Goal: Contribute content: Contribute content

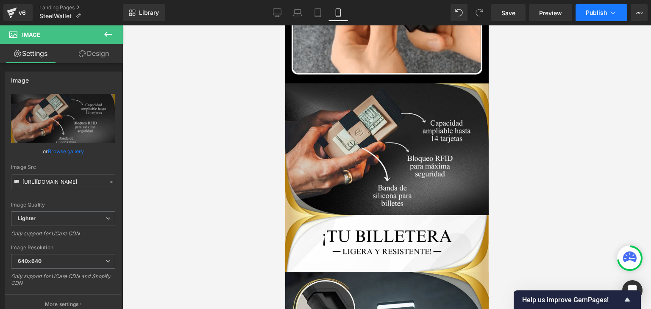
click at [598, 11] on span "Publish" at bounding box center [596, 12] width 21 height 7
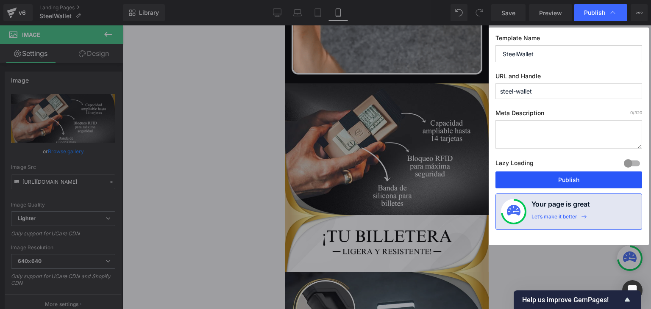
click at [562, 181] on button "Publish" at bounding box center [568, 180] width 147 height 17
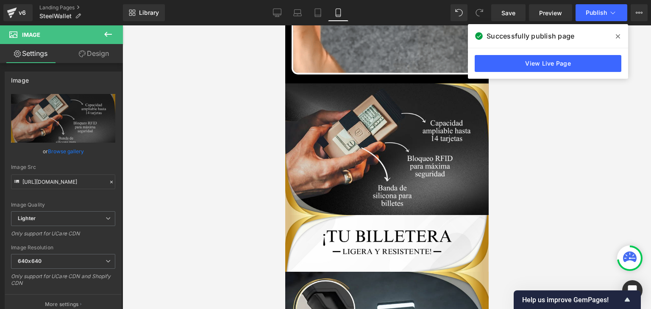
click at [619, 35] on icon at bounding box center [618, 36] width 4 height 4
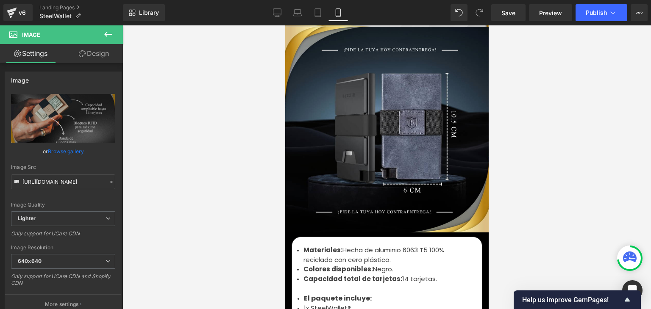
scroll to position [2852, 0]
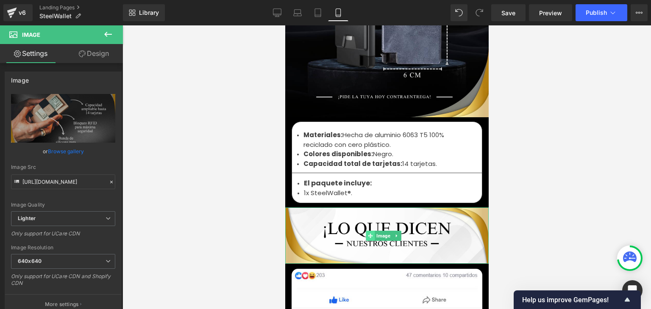
click at [370, 231] on span at bounding box center [370, 236] width 9 height 10
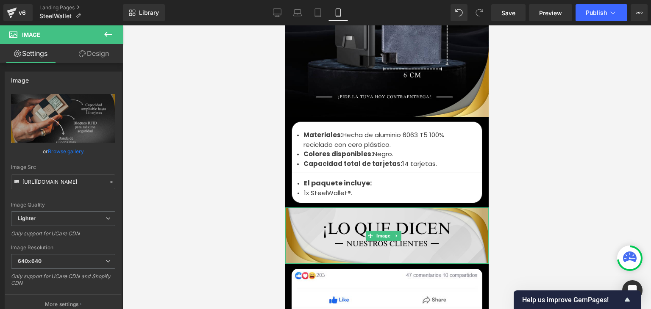
click at [370, 211] on img at bounding box center [386, 236] width 203 height 56
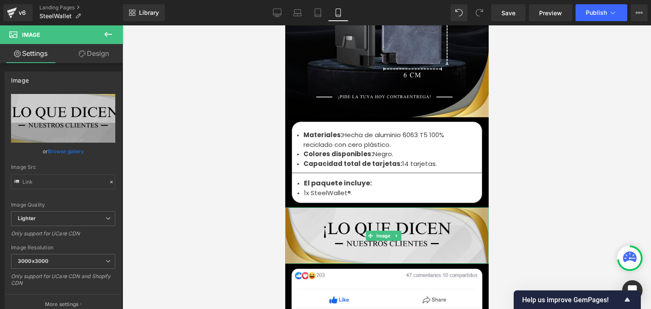
type input "[URL][DOMAIN_NAME]"
click at [372, 208] on img at bounding box center [386, 236] width 203 height 56
click at [386, 223] on div "Image" at bounding box center [386, 236] width 203 height 56
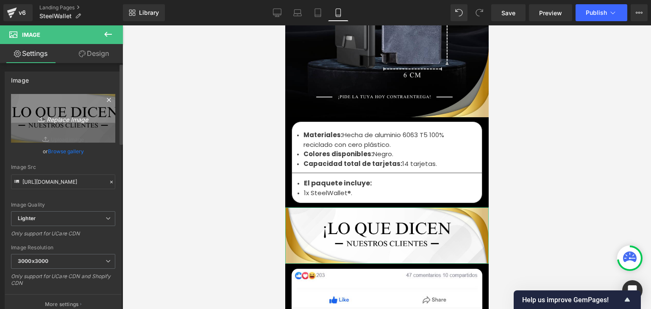
click at [75, 121] on icon "Replace Image" at bounding box center [63, 118] width 68 height 11
type input "C:\fakepath\¡Libera tu mente y despierta tu creatividad!.webp"
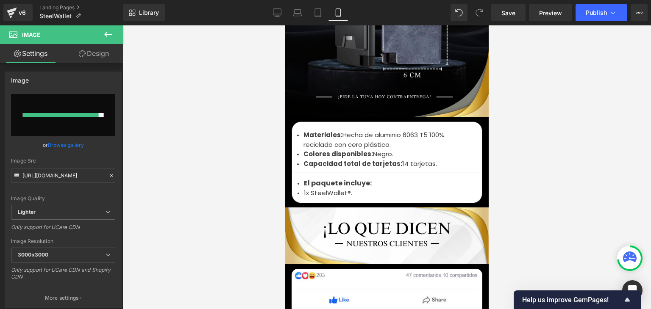
type input "[URL][DOMAIN_NAME]"
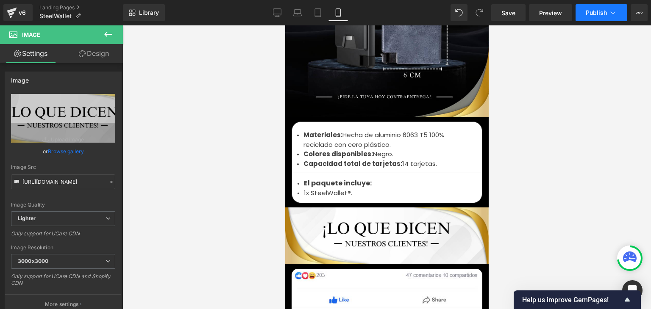
click at [597, 15] on span "Publish" at bounding box center [596, 12] width 21 height 7
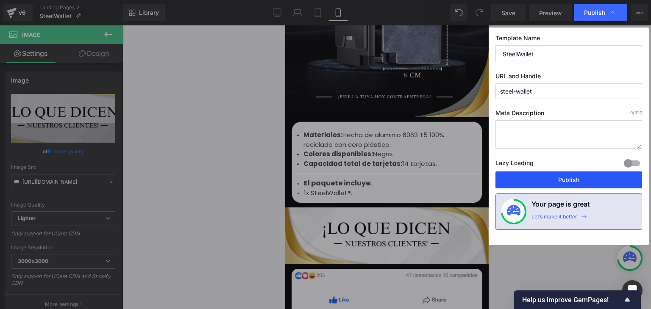
click at [566, 181] on button "Publish" at bounding box center [568, 180] width 147 height 17
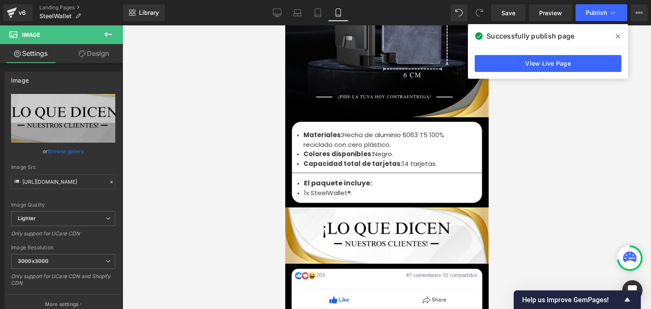
click at [618, 34] on icon at bounding box center [618, 36] width 4 height 7
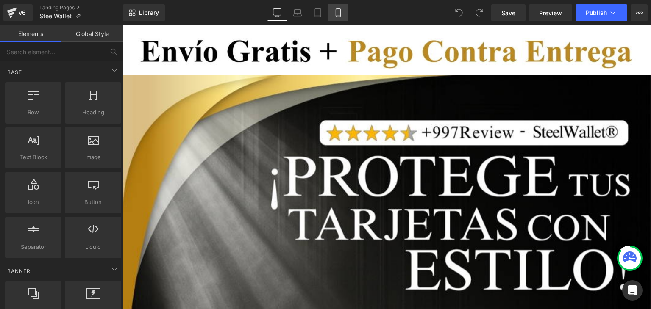
click at [341, 17] on icon at bounding box center [338, 12] width 8 height 8
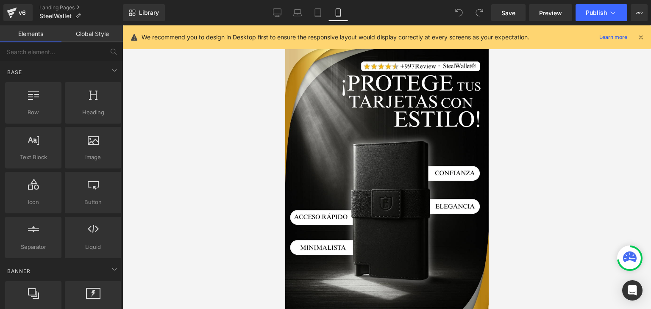
click at [640, 33] on icon at bounding box center [641, 37] width 8 height 8
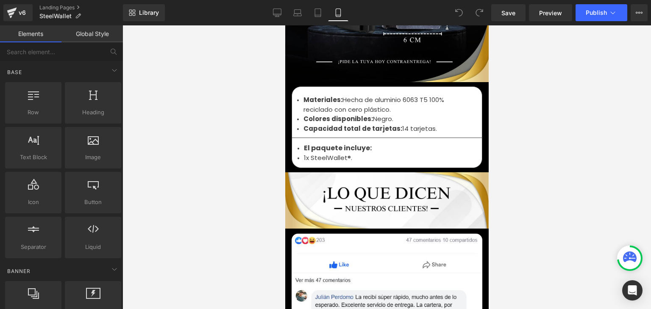
scroll to position [2881, 0]
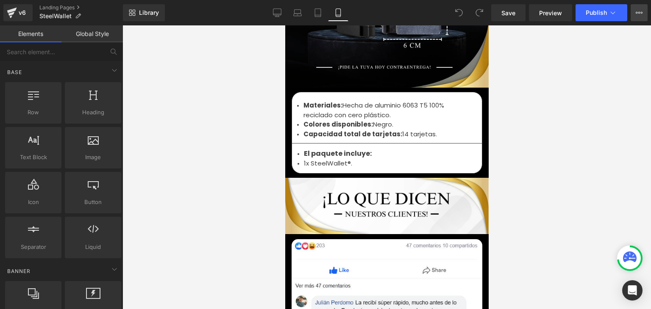
click at [637, 12] on icon at bounding box center [639, 12] width 7 height 7
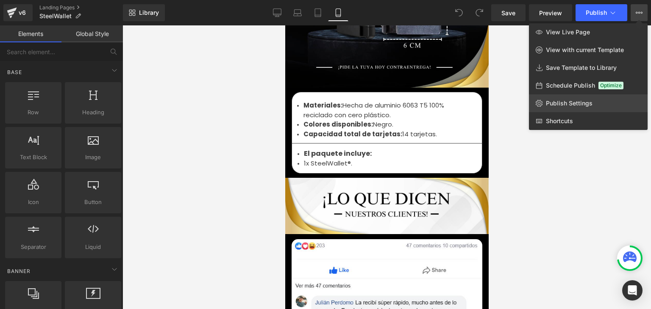
click at [573, 104] on span "Publish Settings" at bounding box center [569, 104] width 47 height 8
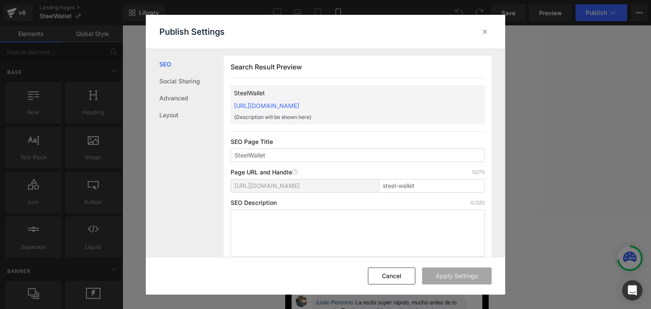
scroll to position [0, 0]
click at [418, 97] on div "Search Result Preview SteelWallet https://commpralo-ya.myshopify.com/pages/stee…" at bounding box center [358, 160] width 268 height 208
copy link "https://commpralo-ya.myshopify.com/pages/steel-wallet"
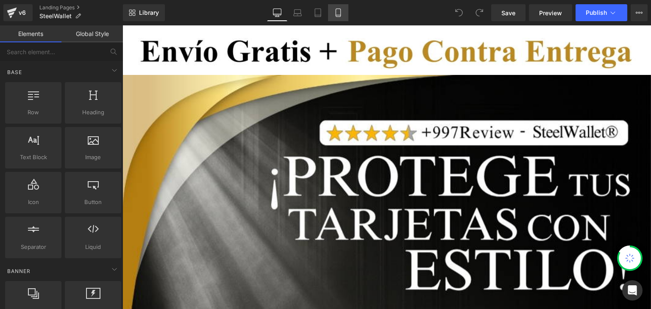
click at [331, 14] on link "Mobile" at bounding box center [338, 12] width 20 height 17
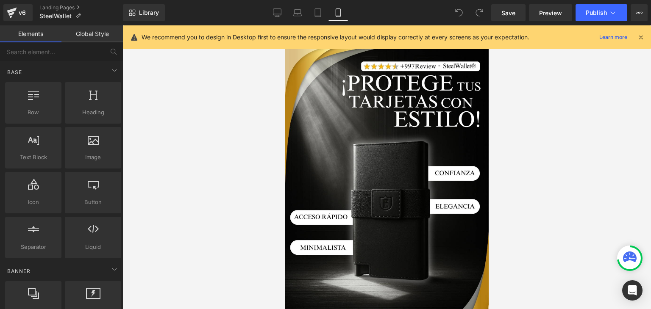
click at [641, 35] on icon at bounding box center [641, 37] width 8 height 8
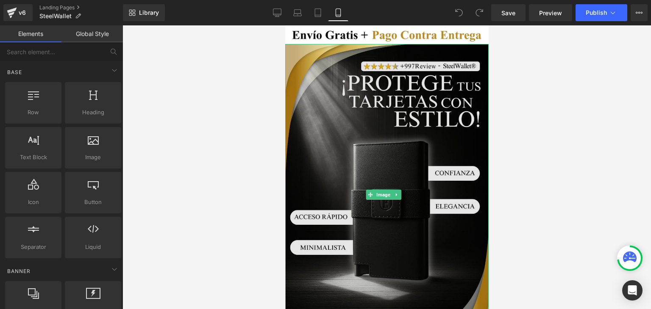
click at [360, 117] on img at bounding box center [386, 194] width 203 height 301
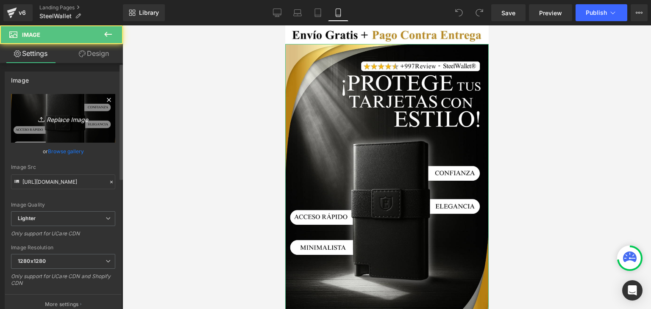
click at [68, 113] on icon "Replace Image" at bounding box center [63, 118] width 68 height 11
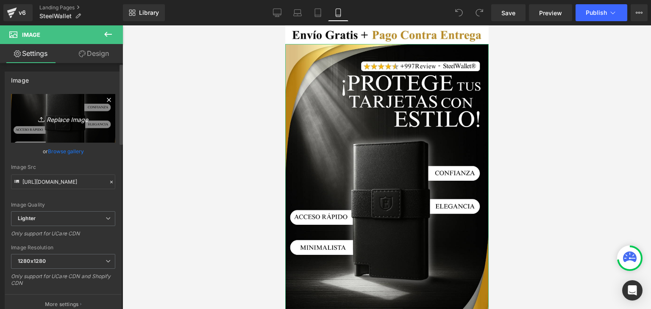
type input "C:\fakepath\Banner Landing.webp"
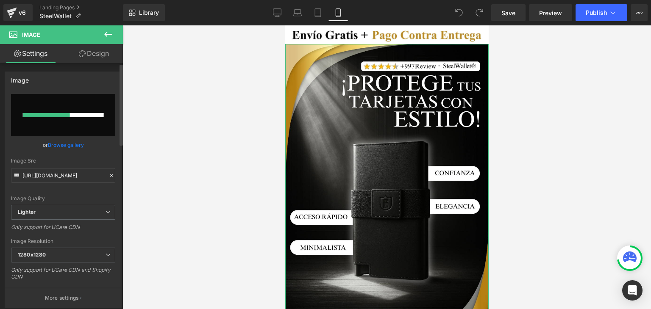
click at [76, 149] on link "Browse gallery" at bounding box center [66, 145] width 36 height 15
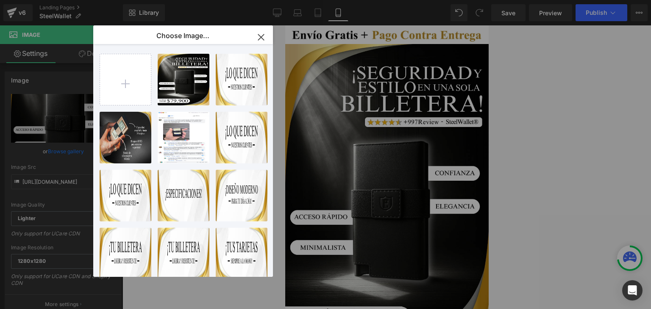
click at [261, 36] on icon "button" at bounding box center [261, 37] width 6 height 6
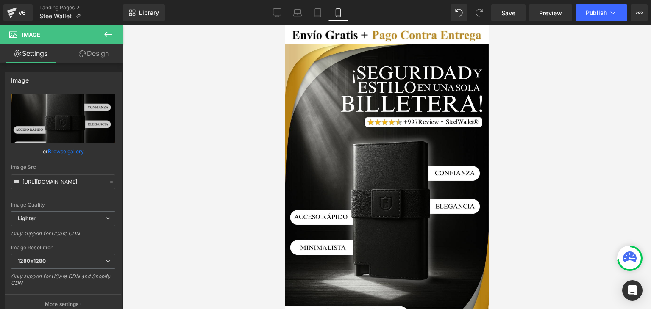
type input "https://ucarecdn.com/23c5f8f8-f6a8-446c-ae5e-6c15541ea27d/-/format/auto/-/previ…"
click at [589, 14] on span "Publish" at bounding box center [596, 12] width 21 height 7
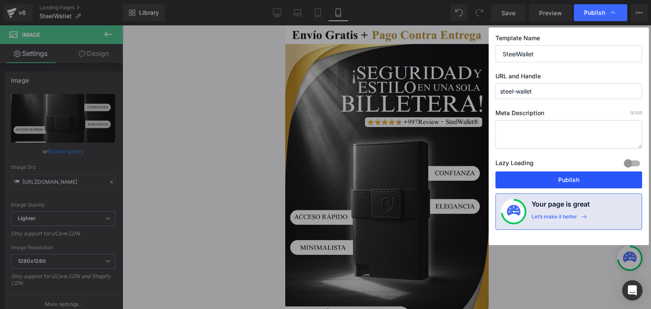
click at [564, 178] on button "Publish" at bounding box center [568, 180] width 147 height 17
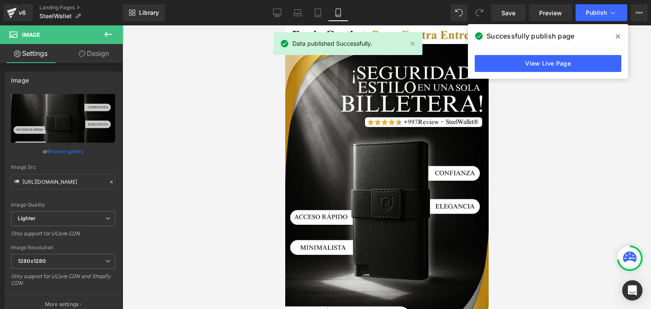
click at [616, 35] on icon at bounding box center [618, 36] width 4 height 4
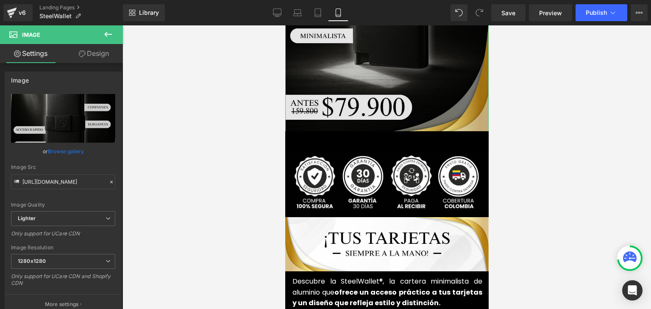
scroll to position [339, 0]
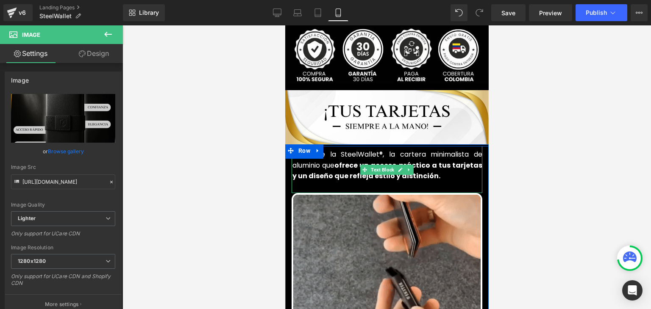
click at [338, 161] on strong "ofrece un acceso práctico a tus tarjetas y un diseño que refleja estilo y disti…" at bounding box center [387, 171] width 190 height 21
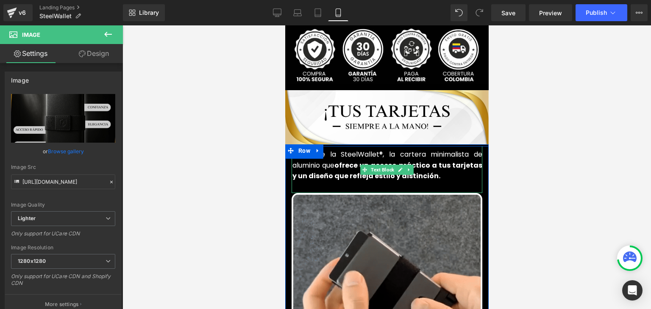
click at [338, 161] on strong "ofrece un acceso práctico a tus tarjetas y un diseño que refleja estilo y disti…" at bounding box center [387, 171] width 190 height 21
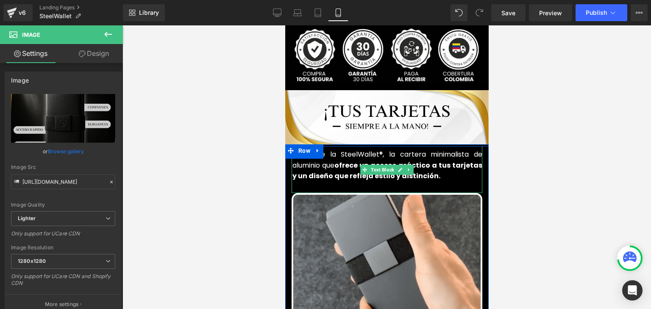
click at [338, 161] on strong "ofrece un acceso práctico a tus tarjetas y un diseño que refleja estilo y disti…" at bounding box center [387, 171] width 190 height 21
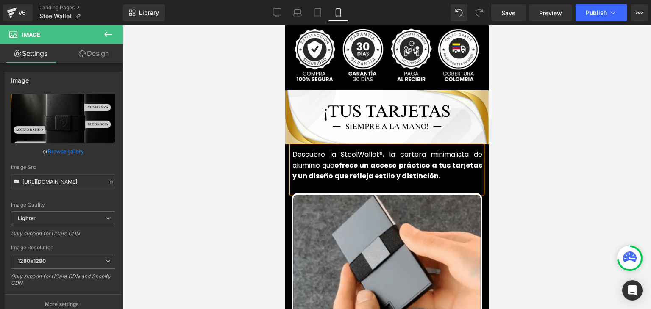
click at [338, 161] on strong "ofrece un acceso práctico a tus tarjetas y un diseño que refleja estilo y disti…" at bounding box center [387, 171] width 190 height 21
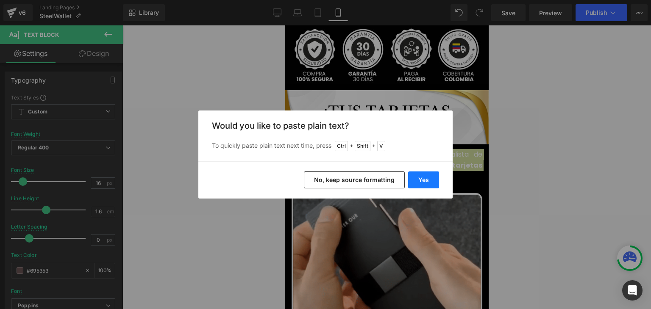
click at [419, 180] on button "Yes" at bounding box center [423, 180] width 31 height 17
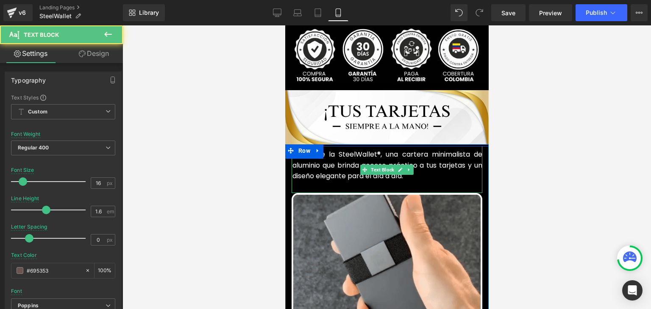
click at [342, 155] on font "Descubre la SteelWallet®, una cartera minimalista de aluminio que brinda acceso…" at bounding box center [387, 165] width 190 height 31
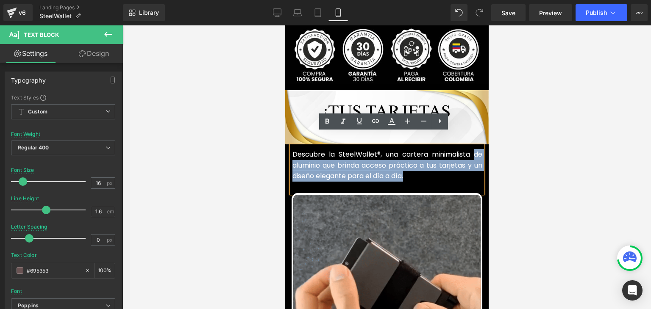
drag, startPoint x: 407, startPoint y: 162, endPoint x: 469, endPoint y: 144, distance: 64.5
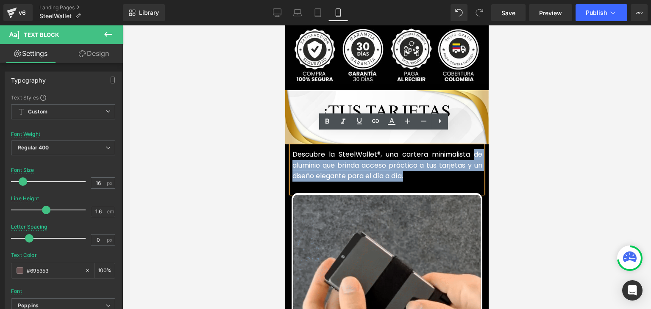
click at [469, 149] on p "Descubre la SteelWallet®, una cartera minimalista de aluminio que brinda acceso…" at bounding box center [387, 165] width 190 height 33
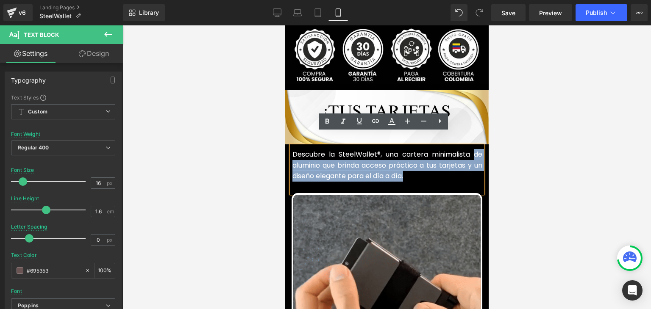
click at [355, 153] on font "Descubre la SteelWallet®, una cartera minimalista de aluminio que brinda acceso…" at bounding box center [387, 165] width 190 height 31
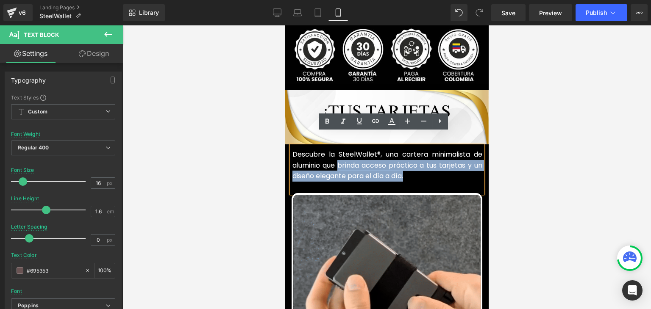
drag, startPoint x: 407, startPoint y: 165, endPoint x: 335, endPoint y: 154, distance: 72.9
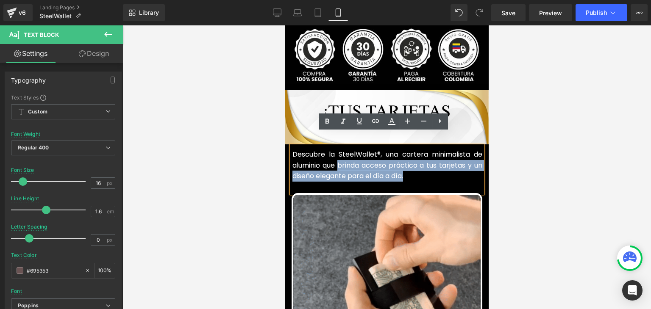
click at [335, 154] on p "Descubre la SteelWallet®, una cartera minimalista de aluminio que brinda acceso…" at bounding box center [387, 165] width 190 height 33
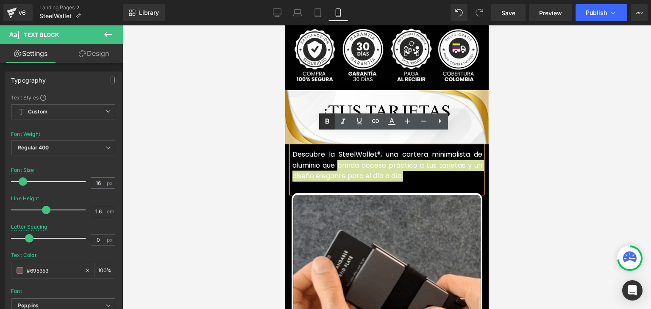
click at [327, 124] on icon at bounding box center [327, 122] width 10 height 10
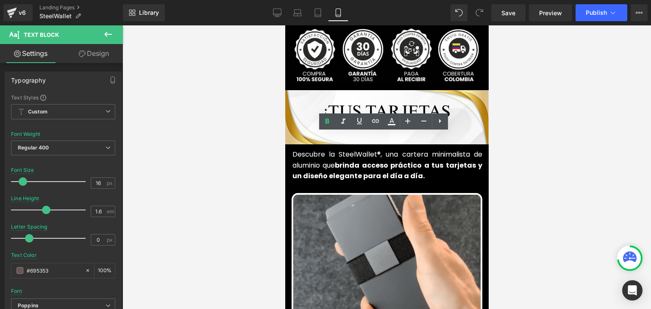
click at [528, 111] on div at bounding box center [386, 167] width 528 height 284
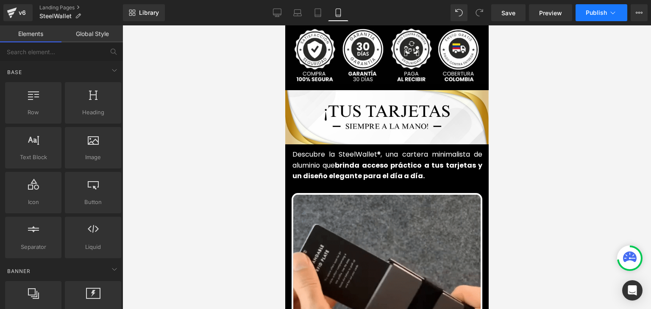
click at [590, 14] on span "Publish" at bounding box center [596, 12] width 21 height 7
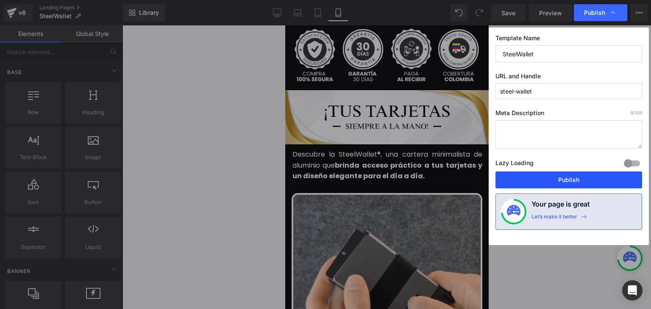
click at [564, 181] on button "Publish" at bounding box center [568, 180] width 147 height 17
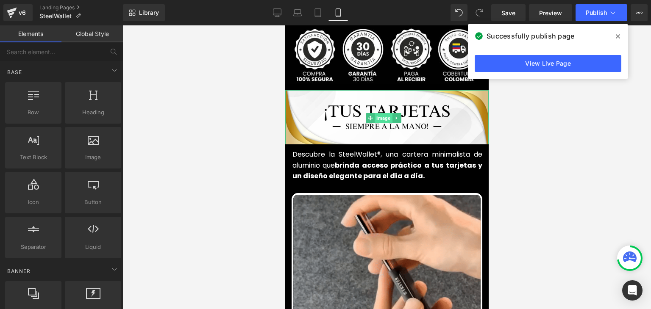
click at [381, 113] on span "Image" at bounding box center [383, 118] width 17 height 10
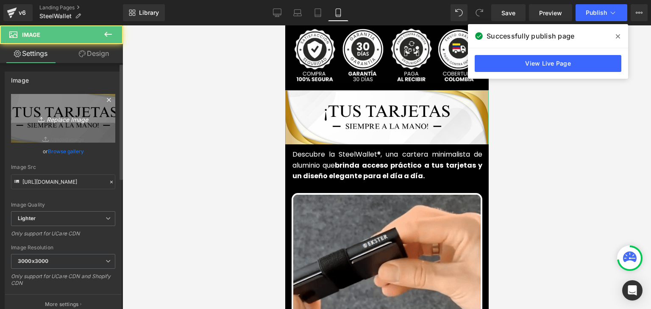
click at [71, 118] on icon "Replace Image" at bounding box center [63, 118] width 68 height 11
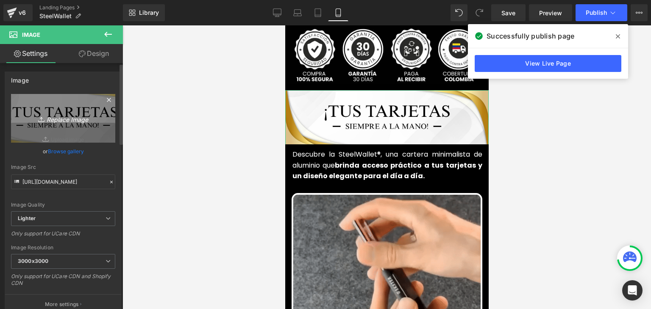
type input "C:\fakepath\¡Libera tu mente y despierta tu creatividad! (1).webp"
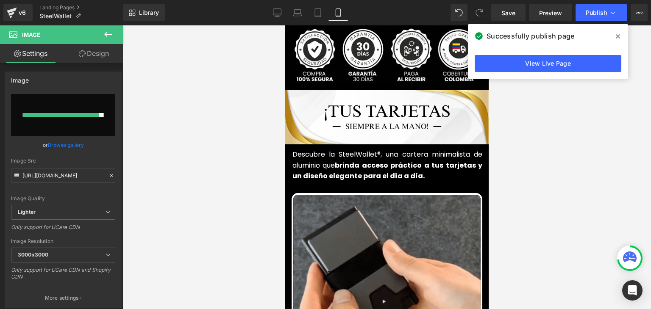
type input "https://ucarecdn.com/d70246b2-0434-4ae4-8c35-51885c76d6ff/-/format/auto/-/previ…"
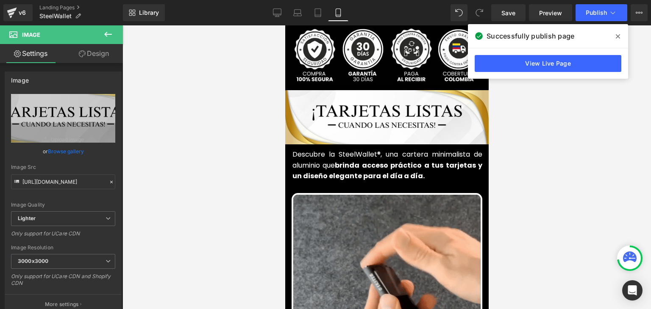
click at [619, 36] on icon at bounding box center [618, 36] width 4 height 4
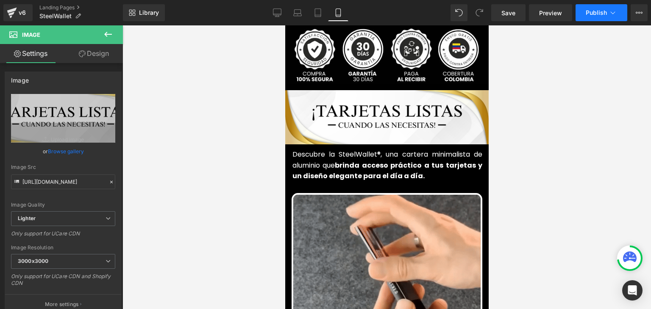
click at [600, 12] on span "Publish" at bounding box center [596, 12] width 21 height 7
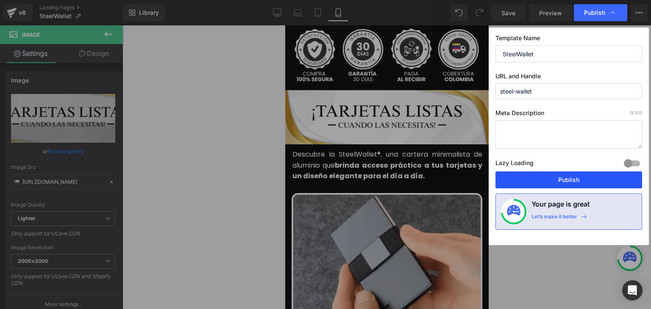
click at [551, 176] on button "Publish" at bounding box center [568, 180] width 147 height 17
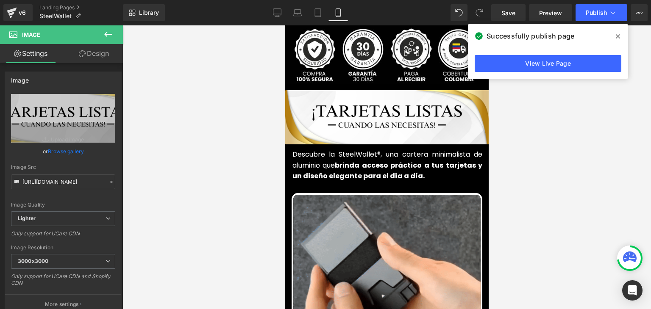
click at [615, 36] on span at bounding box center [618, 37] width 14 height 14
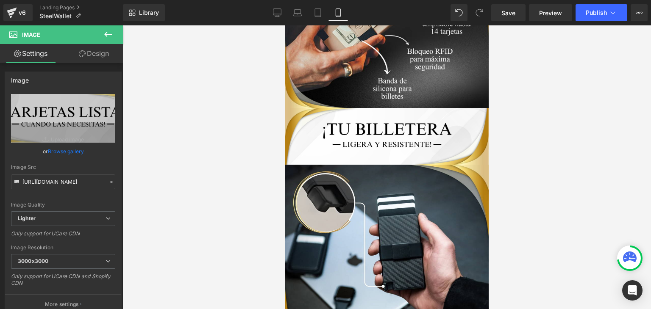
scroll to position [763, 0]
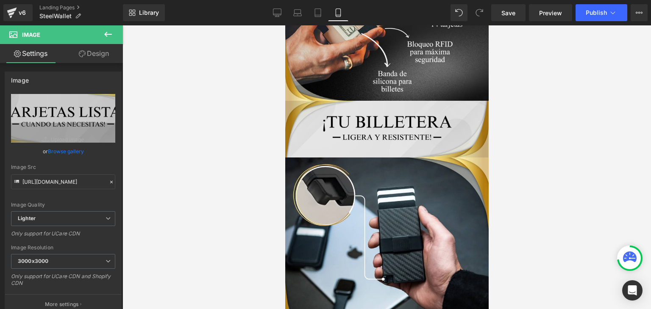
click at [379, 117] on div "Image" at bounding box center [386, 129] width 203 height 56
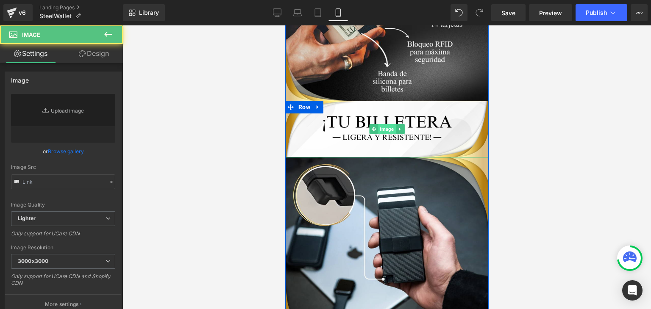
type input "https://ucarecdn.com/79085635-d63d-463e-9794-9594babc7fe1/-/format/auto/-/previ…"
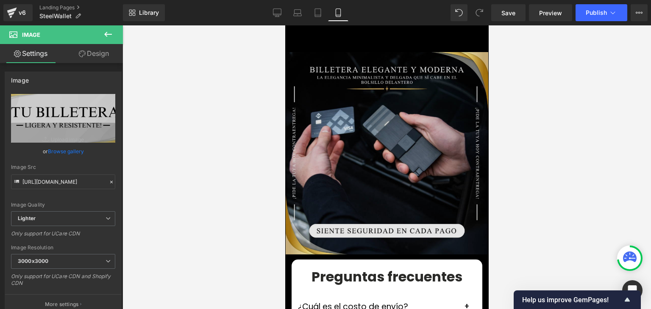
scroll to position [2034, 0]
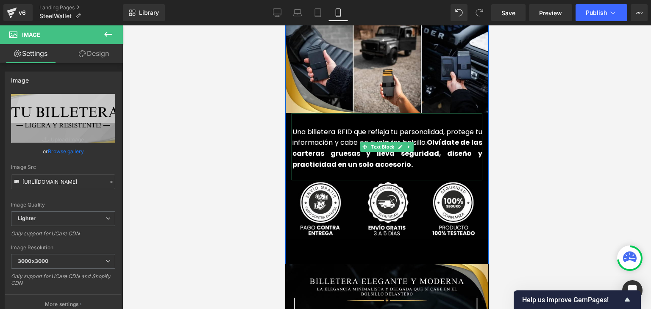
click at [324, 143] on strong "Olvídate de las carteras gruesas y lleva seguridad, diseño y practicidad en un …" at bounding box center [387, 153] width 190 height 31
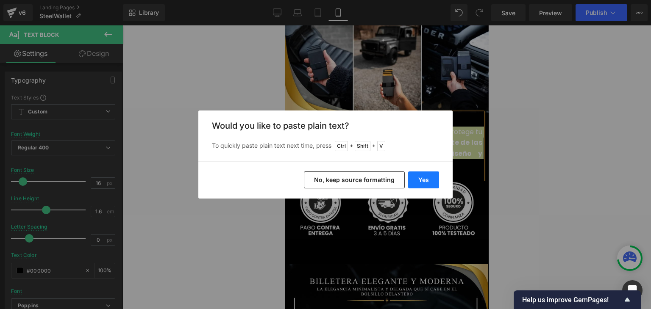
click at [425, 179] on button "Yes" at bounding box center [423, 180] width 31 height 17
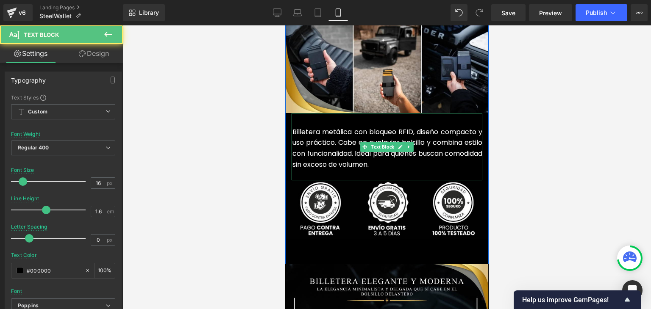
click at [351, 141] on font "Billetera metálica con bloqueo RFID, diseño compacto y uso práctico. Cabe en cu…" at bounding box center [387, 148] width 190 height 42
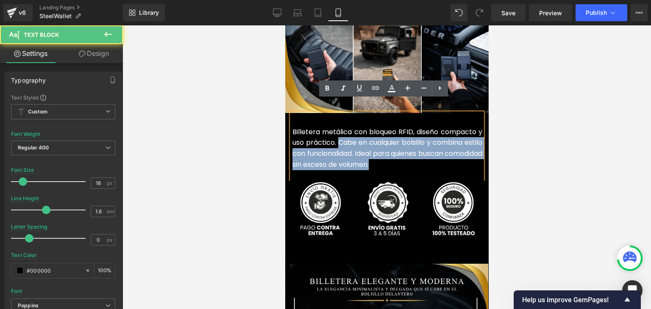
drag, startPoint x: 414, startPoint y: 152, endPoint x: 341, endPoint y: 131, distance: 76.2
click at [341, 131] on p "Billetera metálica con bloqueo RFID, diseño compacto y uso práctico. Cabe en cu…" at bounding box center [387, 148] width 190 height 43
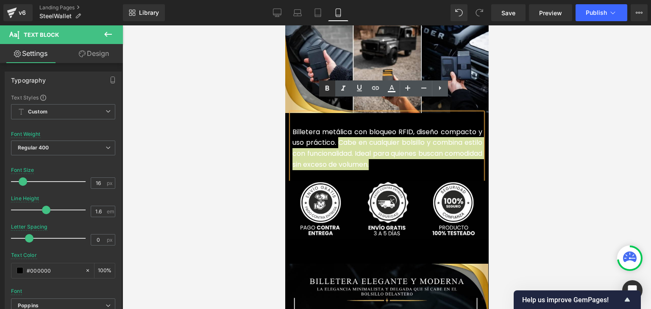
click at [328, 88] on icon at bounding box center [327, 88] width 4 height 5
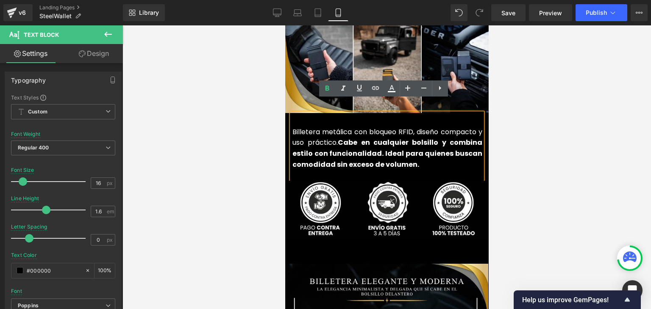
click at [554, 88] on div at bounding box center [386, 167] width 528 height 284
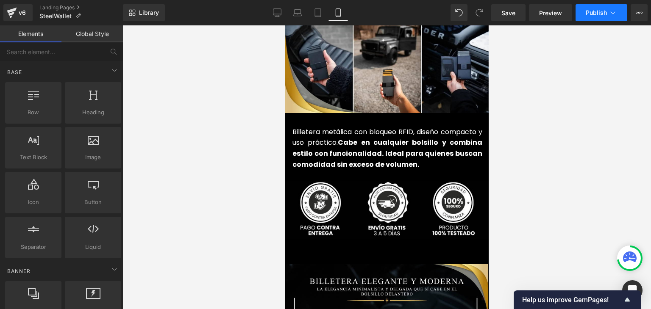
click at [592, 12] on span "Publish" at bounding box center [596, 12] width 21 height 7
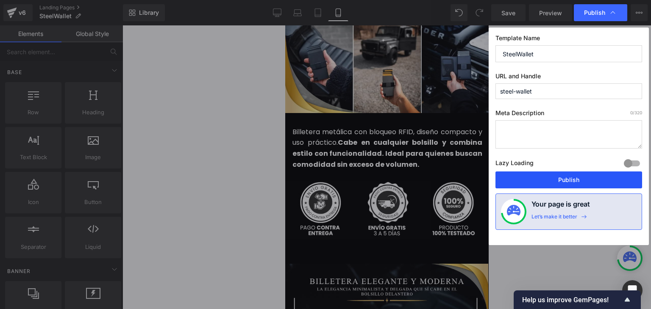
click at [558, 177] on button "Publish" at bounding box center [568, 180] width 147 height 17
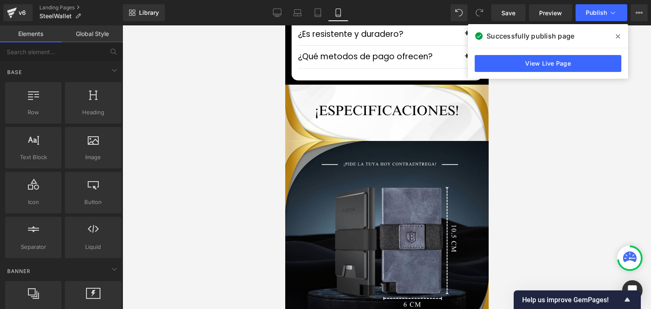
scroll to position [2542, 0]
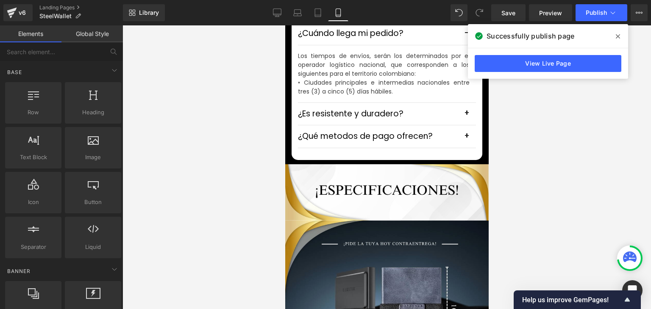
click at [619, 35] on icon at bounding box center [618, 36] width 4 height 4
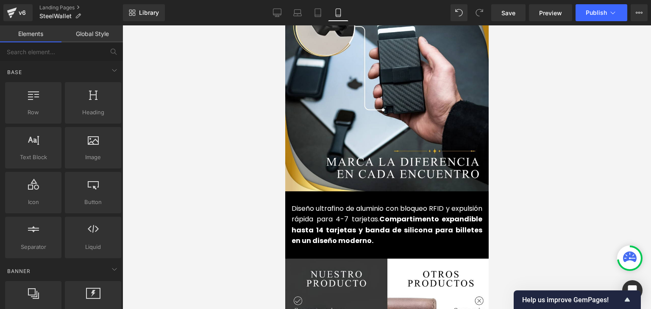
scroll to position [720, 0]
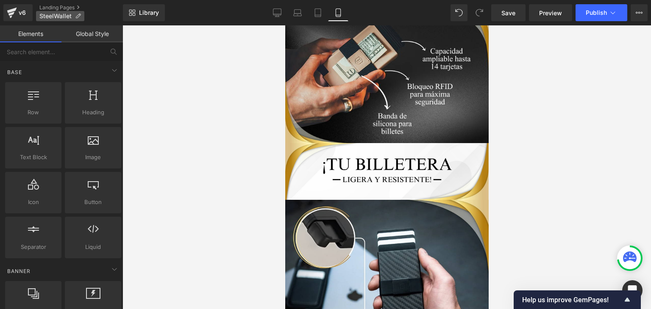
click at [67, 14] on span "SteelWallet" at bounding box center [55, 16] width 32 height 7
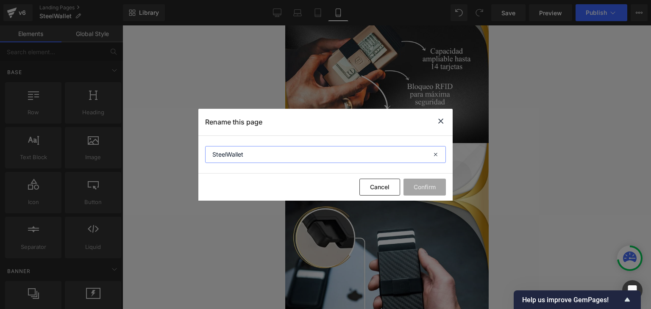
click at [221, 150] on input "SteelWallet" at bounding box center [325, 154] width 241 height 17
click at [445, 125] on icon at bounding box center [441, 121] width 10 height 11
